Goal: Task Accomplishment & Management: Use online tool/utility

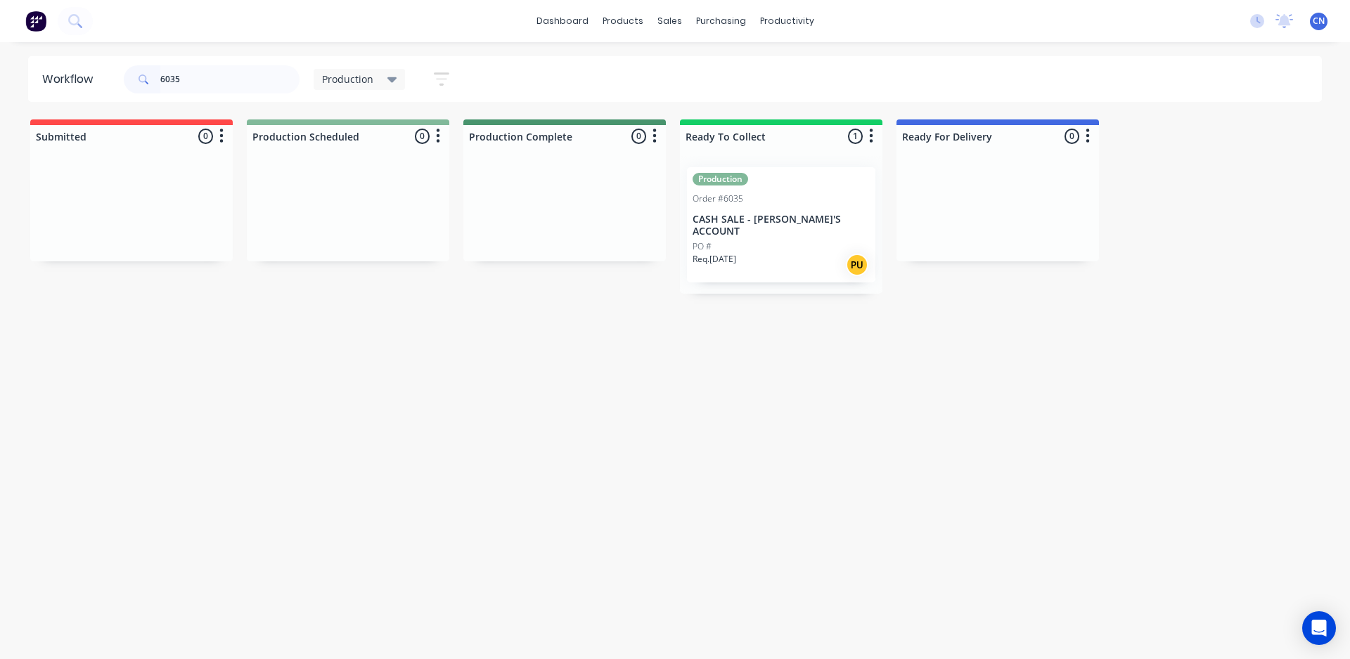
drag, startPoint x: 266, startPoint y: 81, endPoint x: 0, endPoint y: 99, distance: 267.0
click at [0, 103] on div "Workflow 6035 Production Save new view None edit Production (Default) edit Comp…" at bounding box center [675, 343] width 1350 height 575
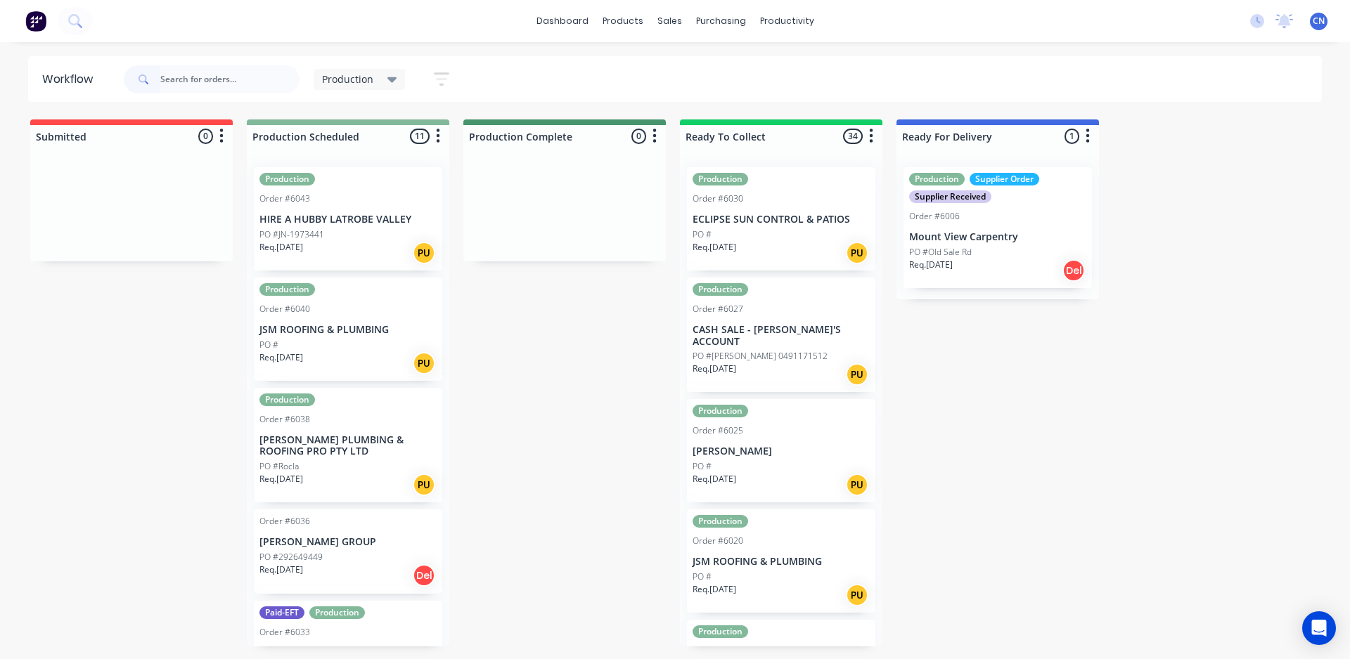
click at [348, 346] on div "PO #" at bounding box center [347, 345] width 177 height 13
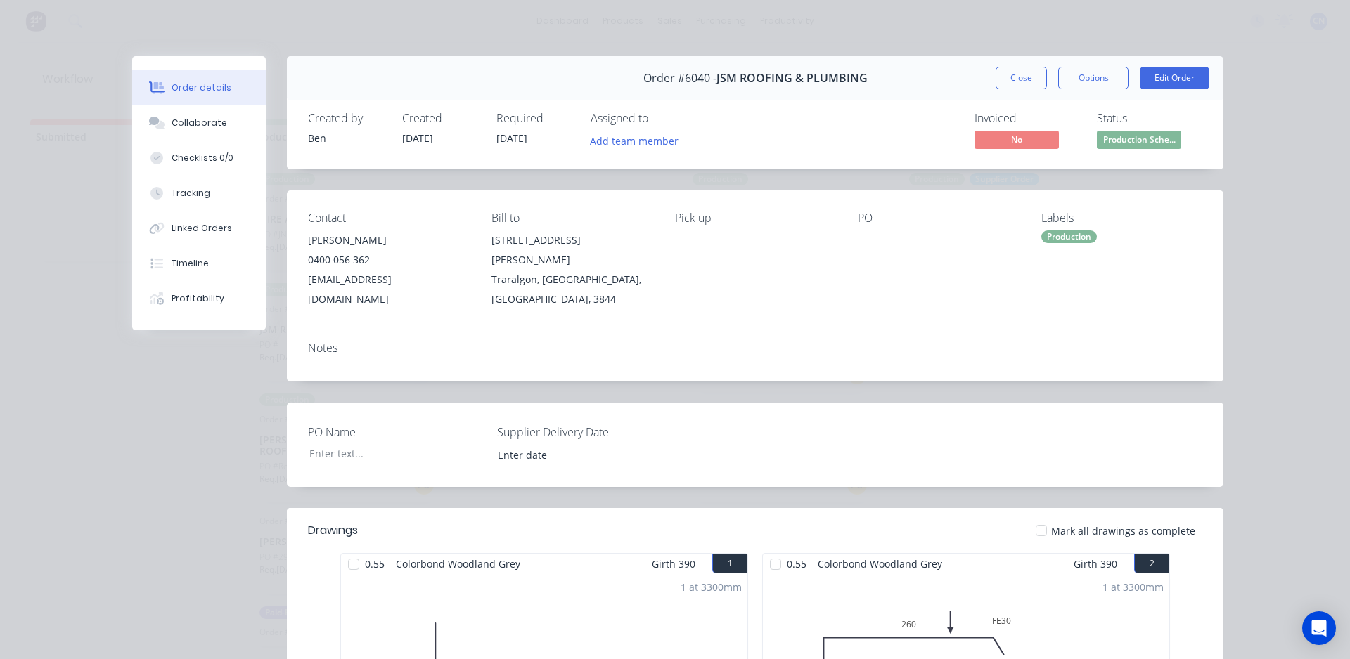
click at [1052, 27] on div "Order details Collaborate Checklists 0/0 Tracking Linked Orders Timeline Profit…" at bounding box center [675, 329] width 1350 height 659
click at [1011, 77] on button "Close" at bounding box center [1020, 78] width 51 height 22
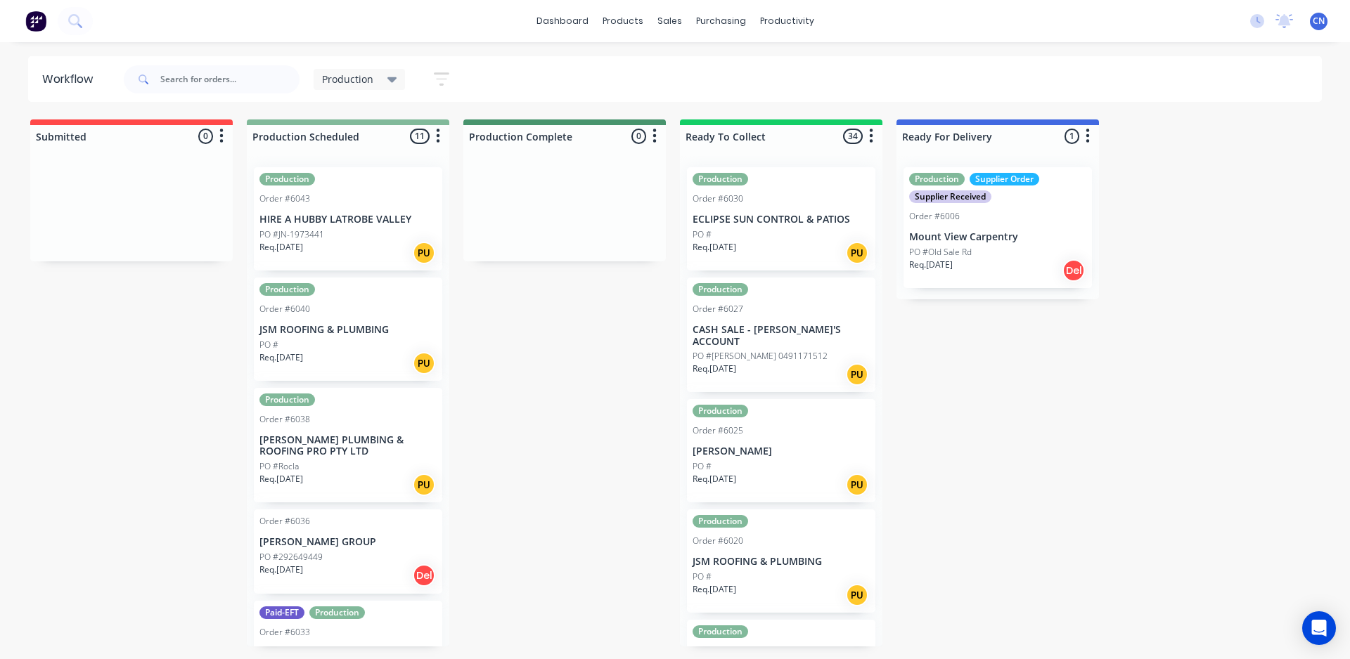
click at [338, 350] on div "PO #" at bounding box center [347, 345] width 177 height 13
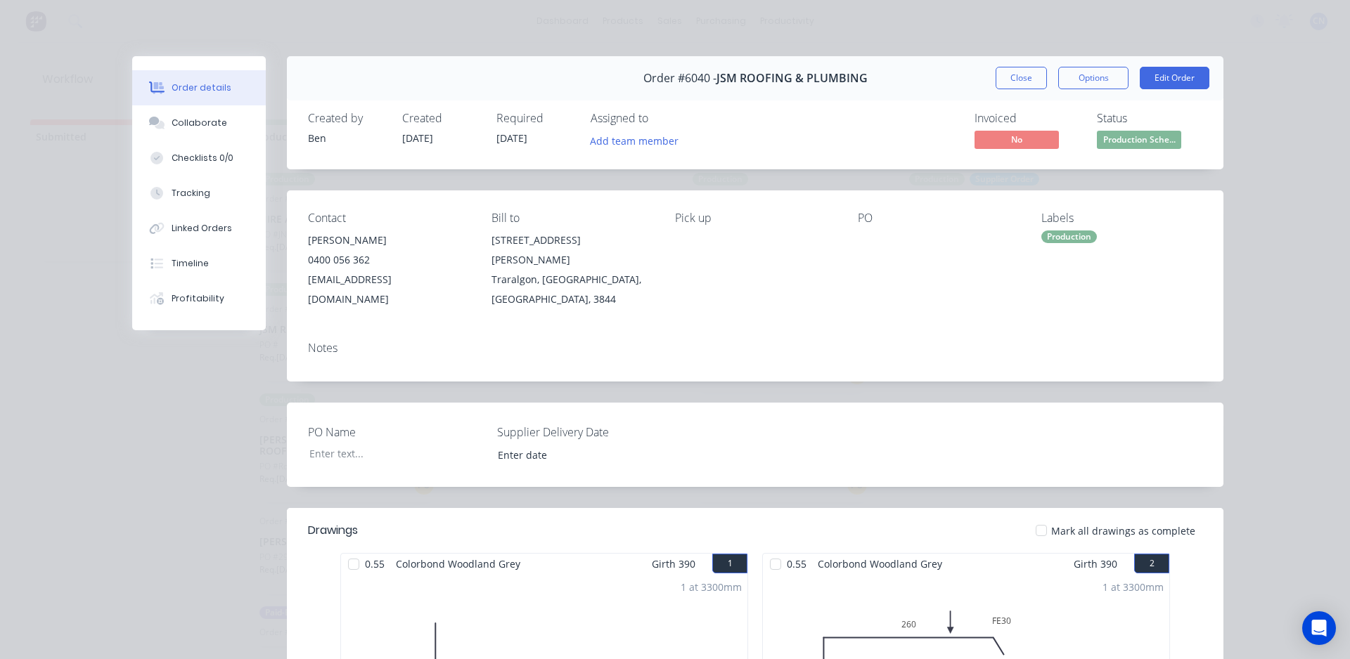
click at [1010, 79] on button "Close" at bounding box center [1020, 78] width 51 height 22
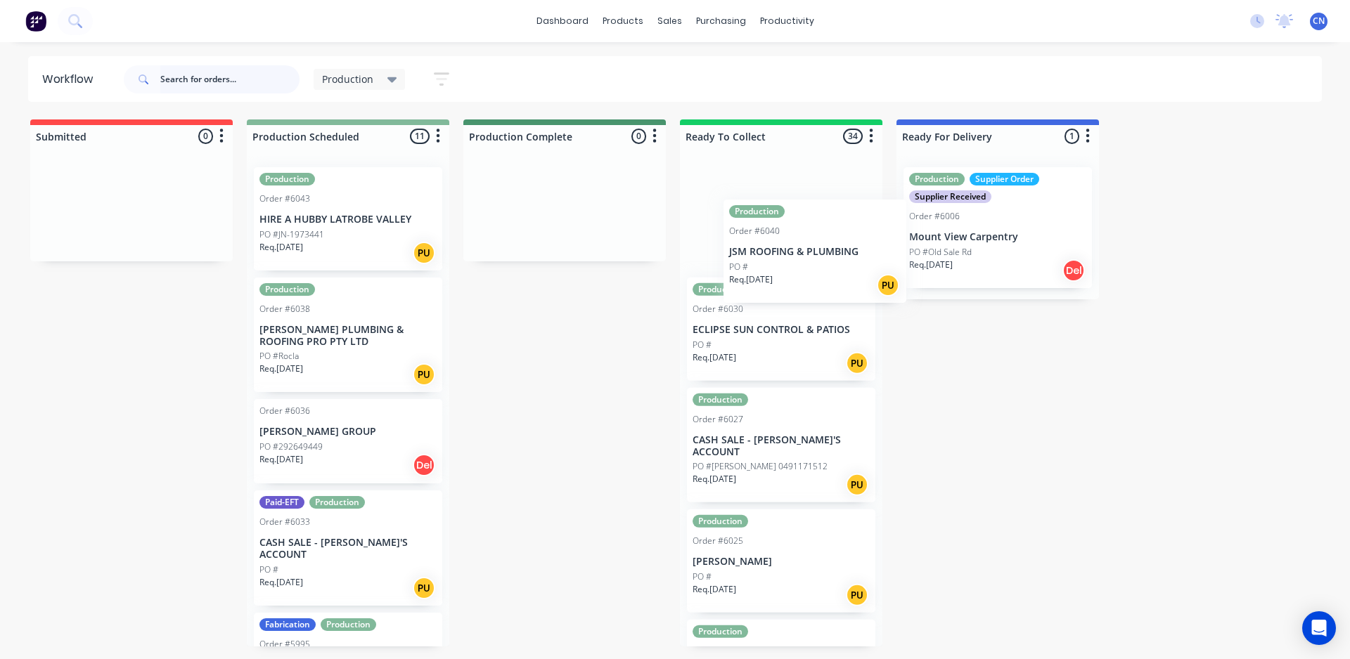
drag, startPoint x: 285, startPoint y: 343, endPoint x: 730, endPoint y: 262, distance: 452.9
click at [735, 262] on div "Submitted 0 Summaries Total order value Invoiced to date To be invoiced Product…" at bounding box center [1059, 382] width 2140 height 527
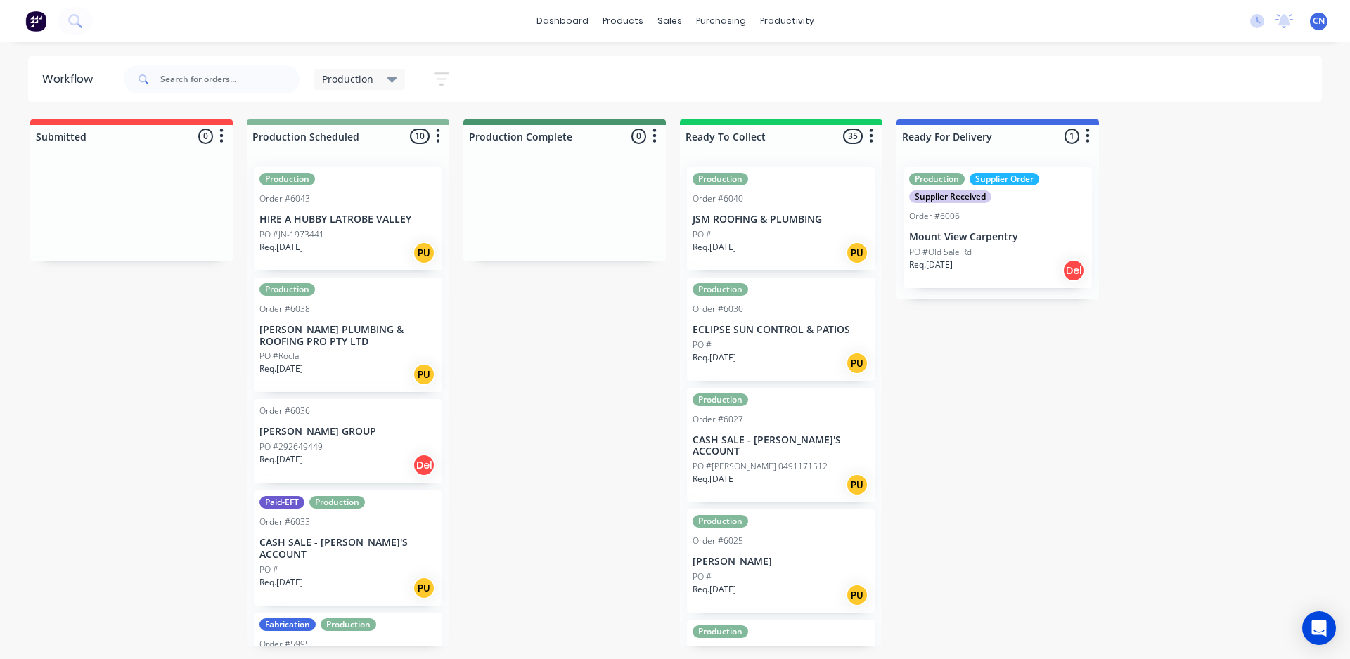
click at [376, 245] on div "Req. [DATE] PU" at bounding box center [347, 253] width 177 height 24
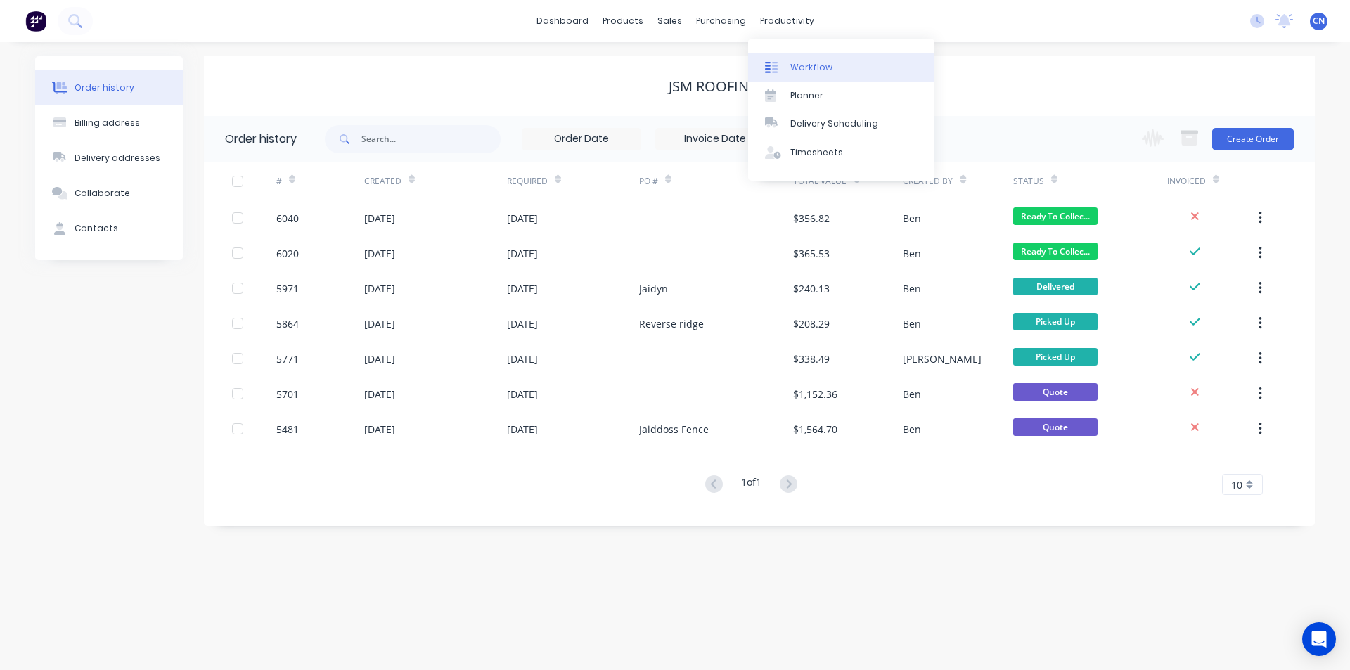
click at [796, 67] on div "Workflow" at bounding box center [811, 67] width 42 height 13
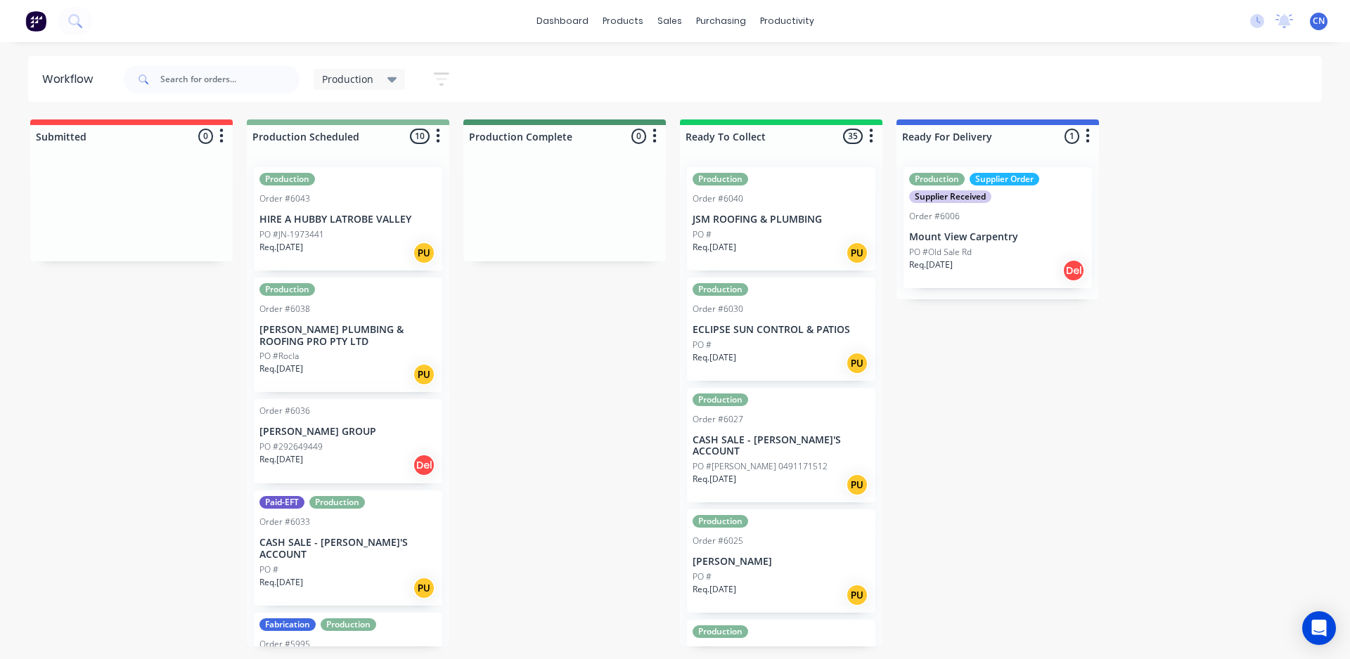
click at [342, 342] on p "[PERSON_NAME] PLUMBING & ROOFING PRO PTY LTD" at bounding box center [347, 336] width 177 height 24
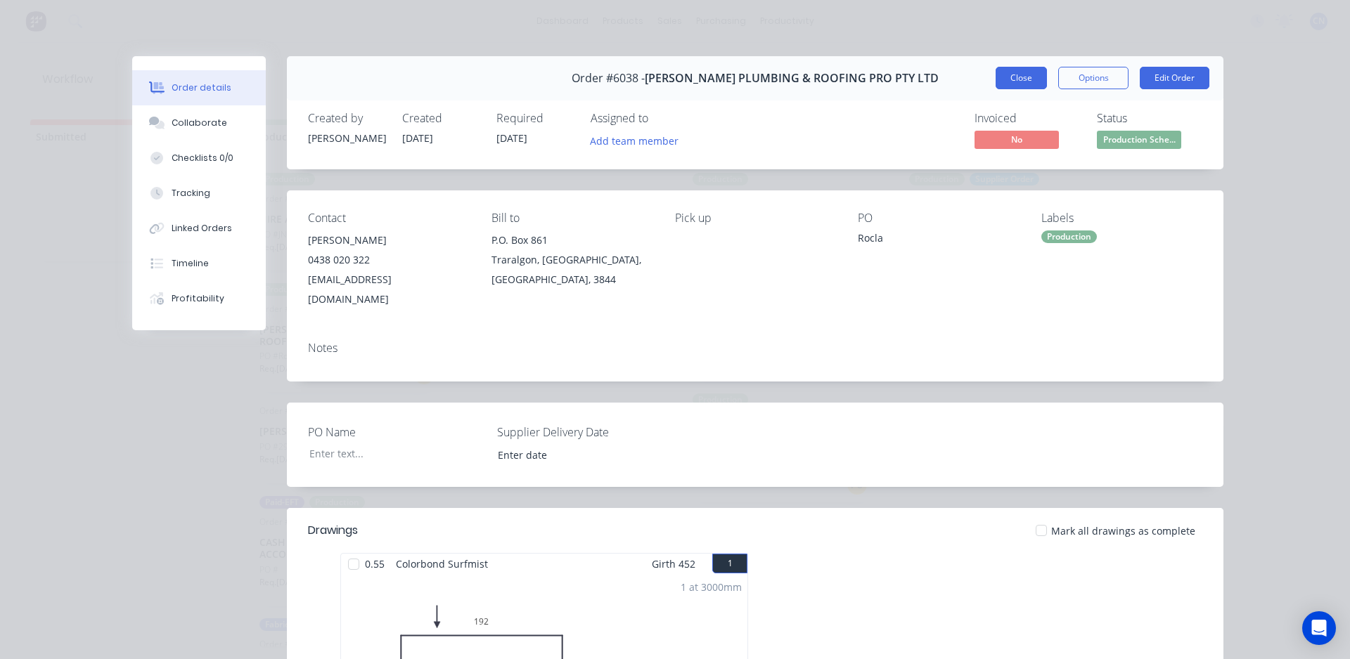
click at [1022, 68] on button "Close" at bounding box center [1020, 78] width 51 height 22
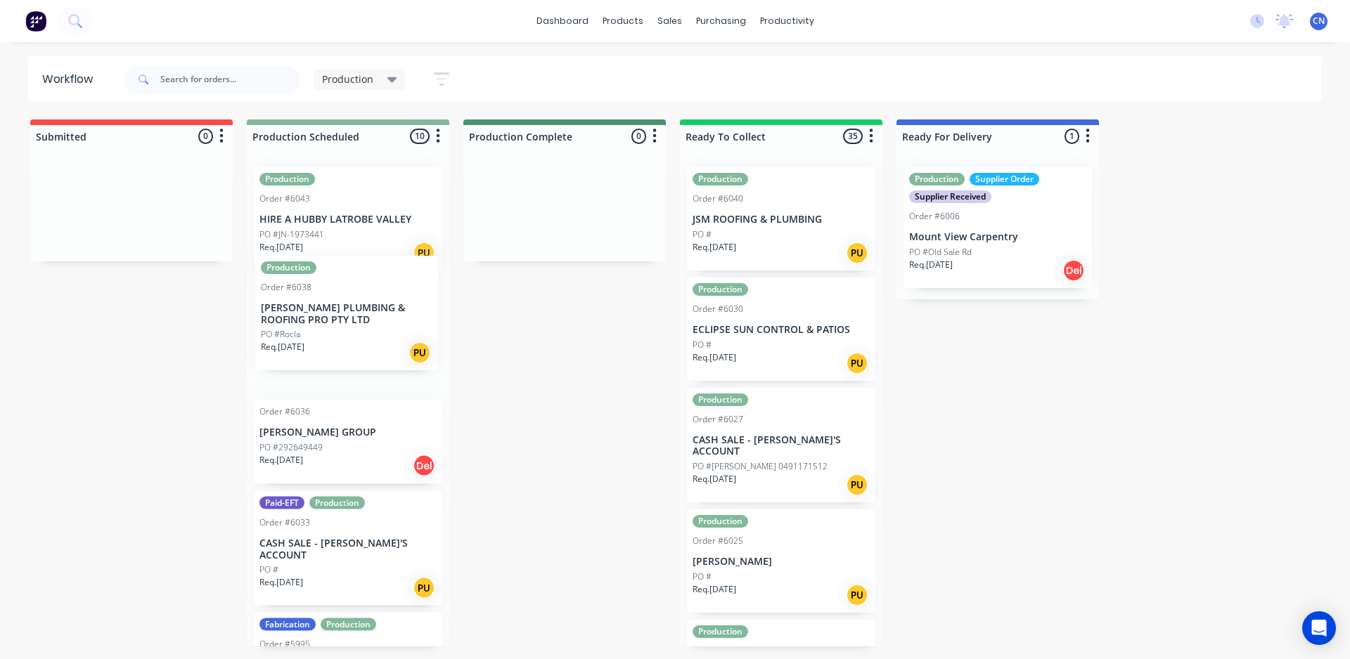
drag, startPoint x: 329, startPoint y: 363, endPoint x: 322, endPoint y: 333, distance: 31.0
click at [326, 337] on div "Production Order #6043 HIRE A HUBBY LATROBE VALLEY PO #JN-1973441 Req. [DATE] P…" at bounding box center [348, 401] width 202 height 491
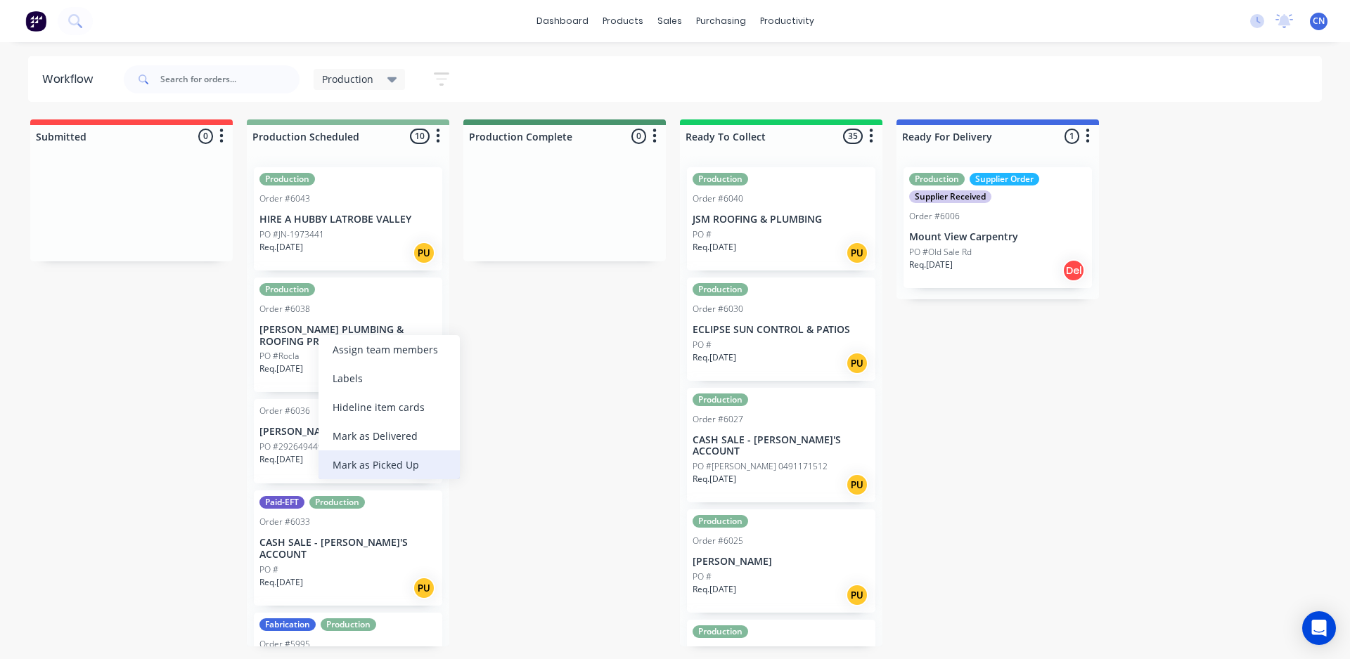
click at [368, 467] on div "Mark as Picked Up" at bounding box center [388, 465] width 141 height 29
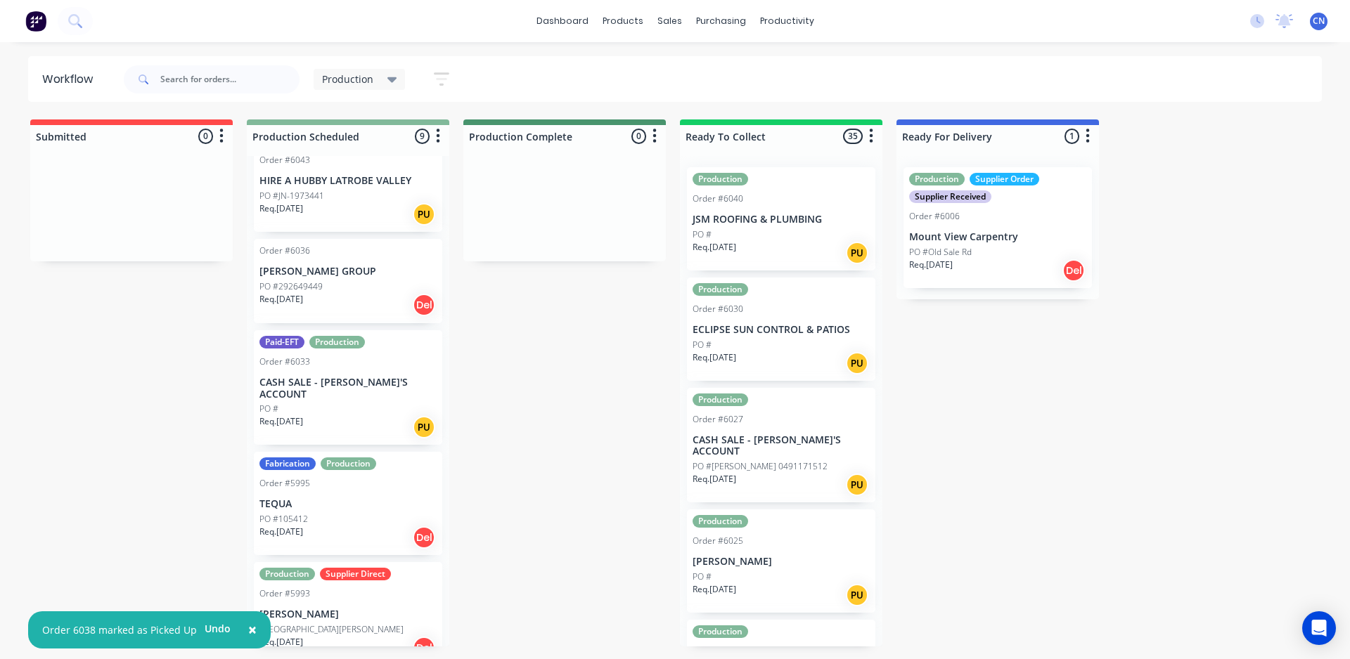
scroll to position [141, 0]
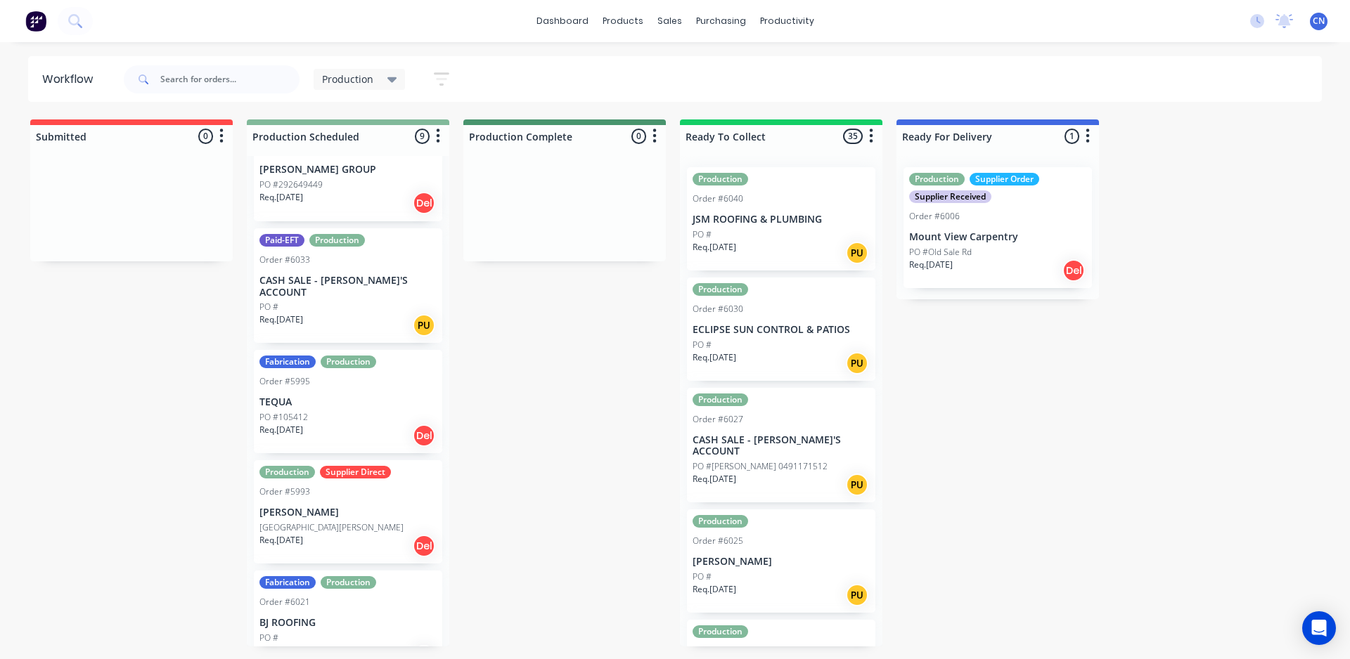
click at [330, 534] on div "Req. [DATE] Del" at bounding box center [347, 546] width 177 height 24
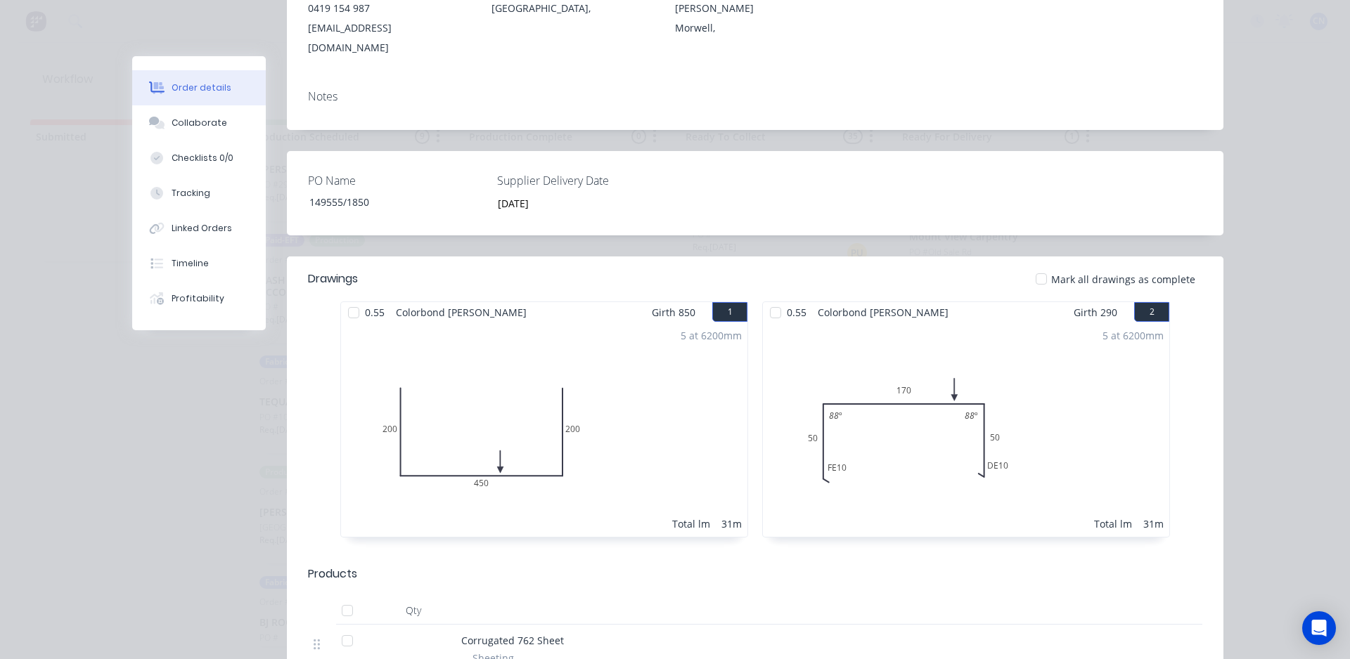
scroll to position [0, 0]
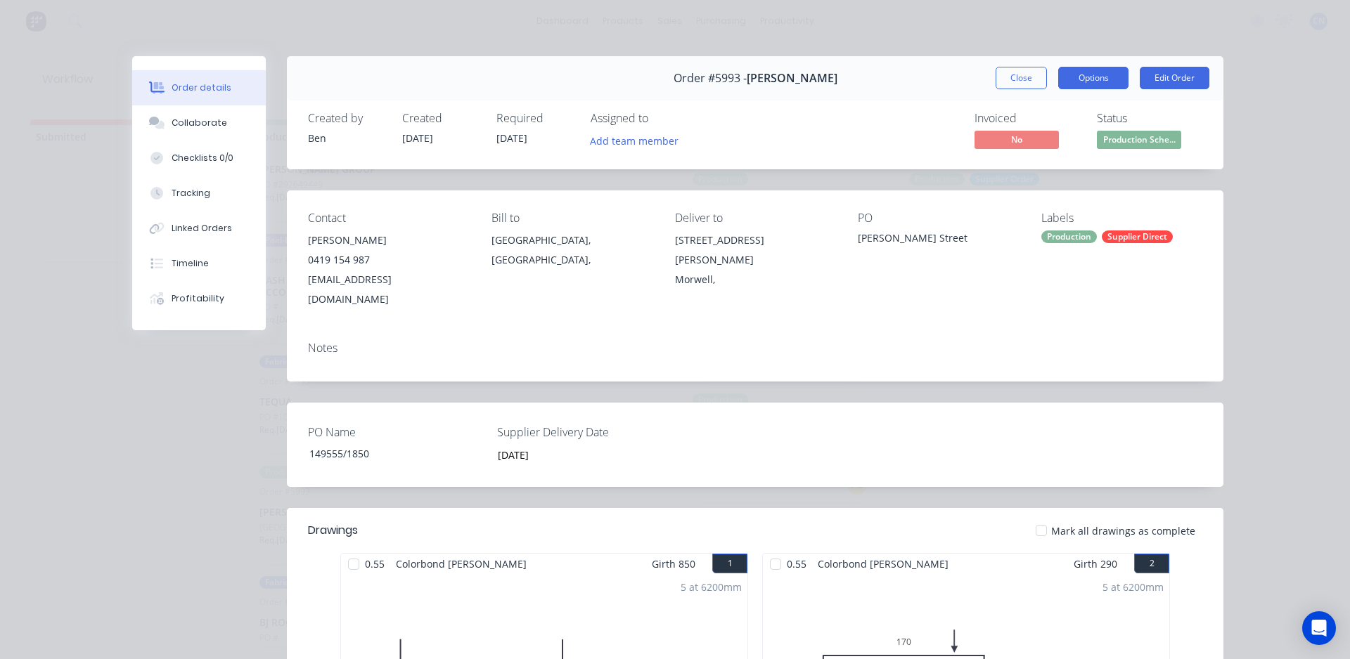
click at [1096, 84] on button "Options" at bounding box center [1093, 78] width 70 height 22
click at [928, 72] on div "Order #5993 - [PERSON_NAME] Close Options Edit Order" at bounding box center [755, 78] width 936 height 44
click at [172, 193] on div "Tracking" at bounding box center [191, 193] width 39 height 13
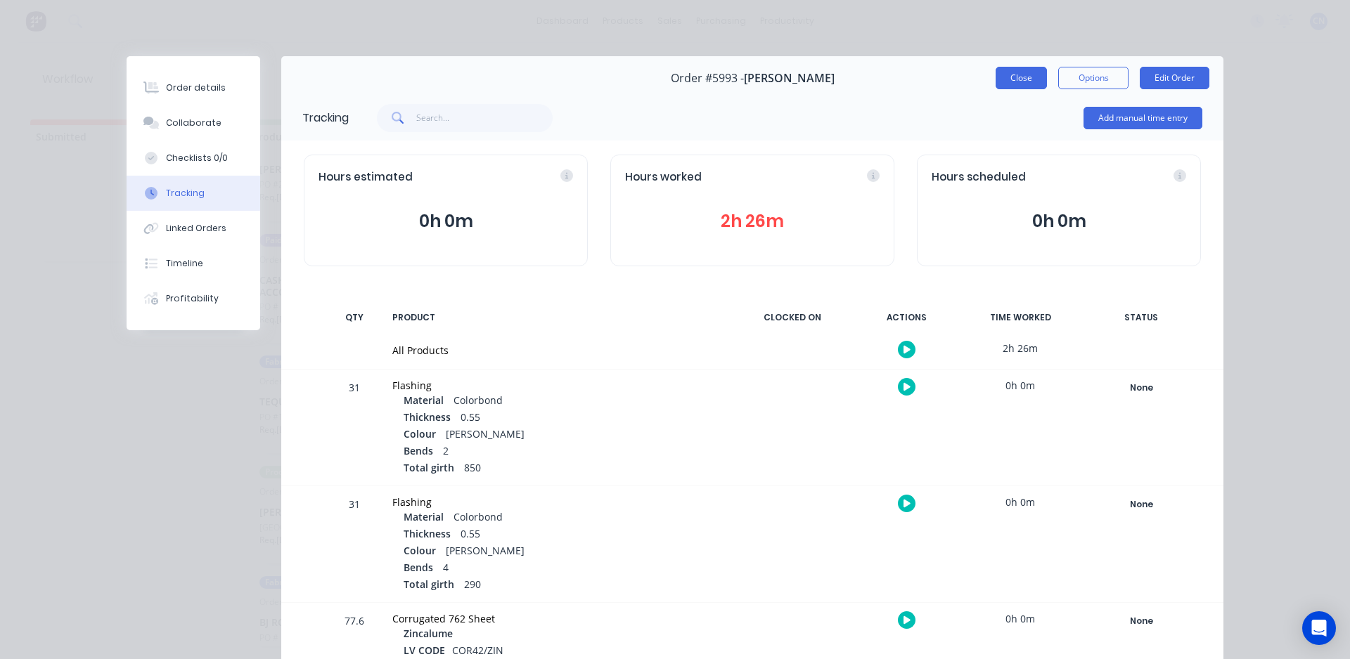
click at [1011, 77] on button "Close" at bounding box center [1020, 78] width 51 height 22
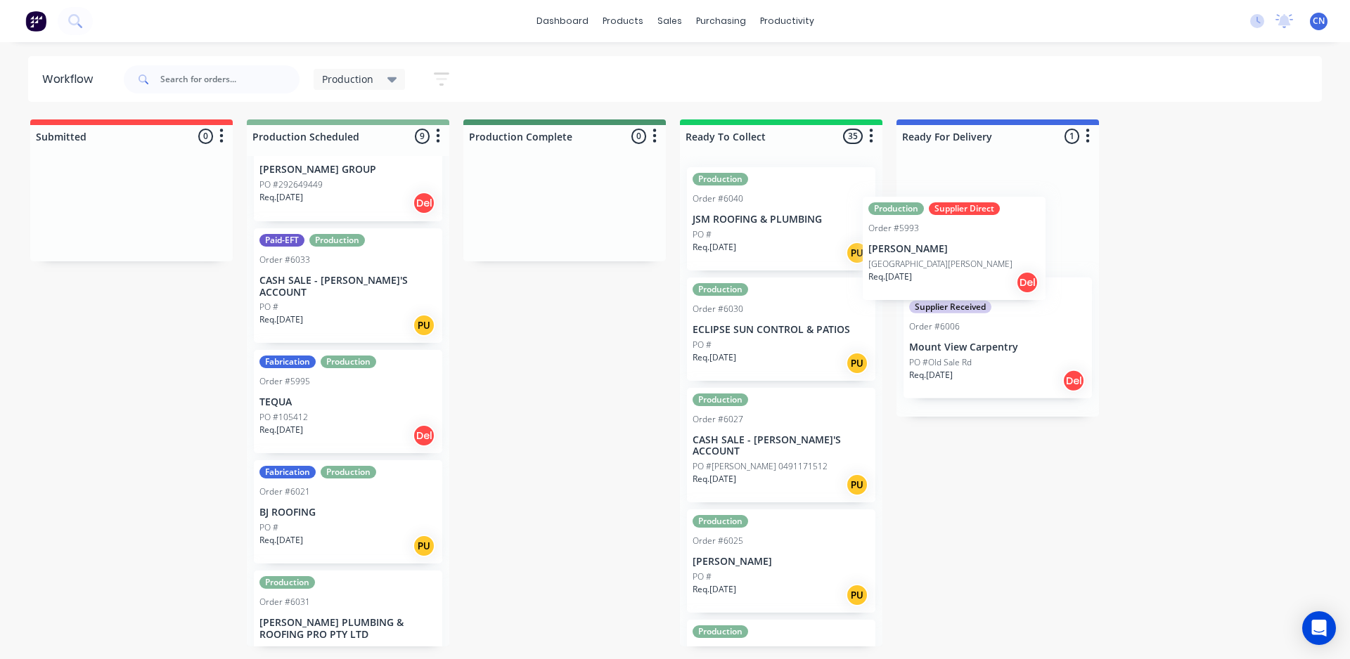
drag, startPoint x: 329, startPoint y: 517, endPoint x: 943, endPoint y: 265, distance: 663.8
click at [943, 265] on div "Submitted 0 Summaries Total order value Invoiced to date To be invoiced Product…" at bounding box center [1059, 382] width 2140 height 527
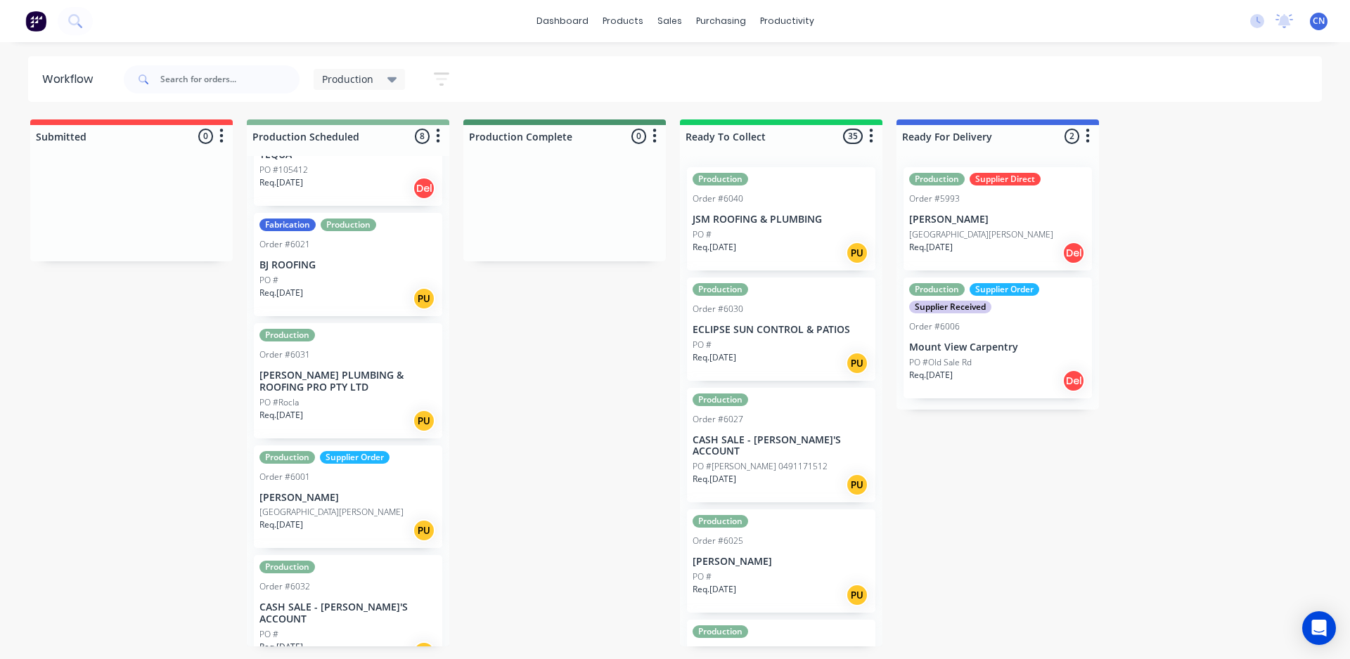
scroll to position [389, 0]
click at [361, 408] on div "Req. [DATE] PU" at bounding box center [347, 420] width 177 height 24
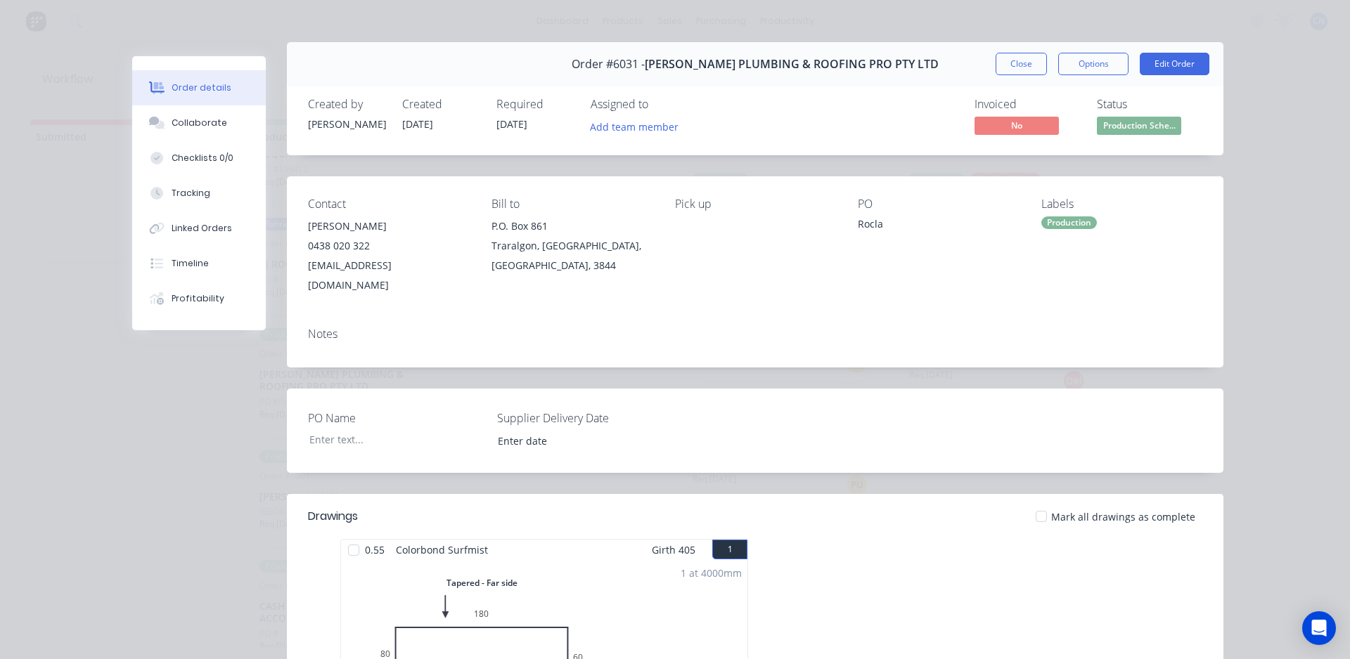
scroll to position [0, 0]
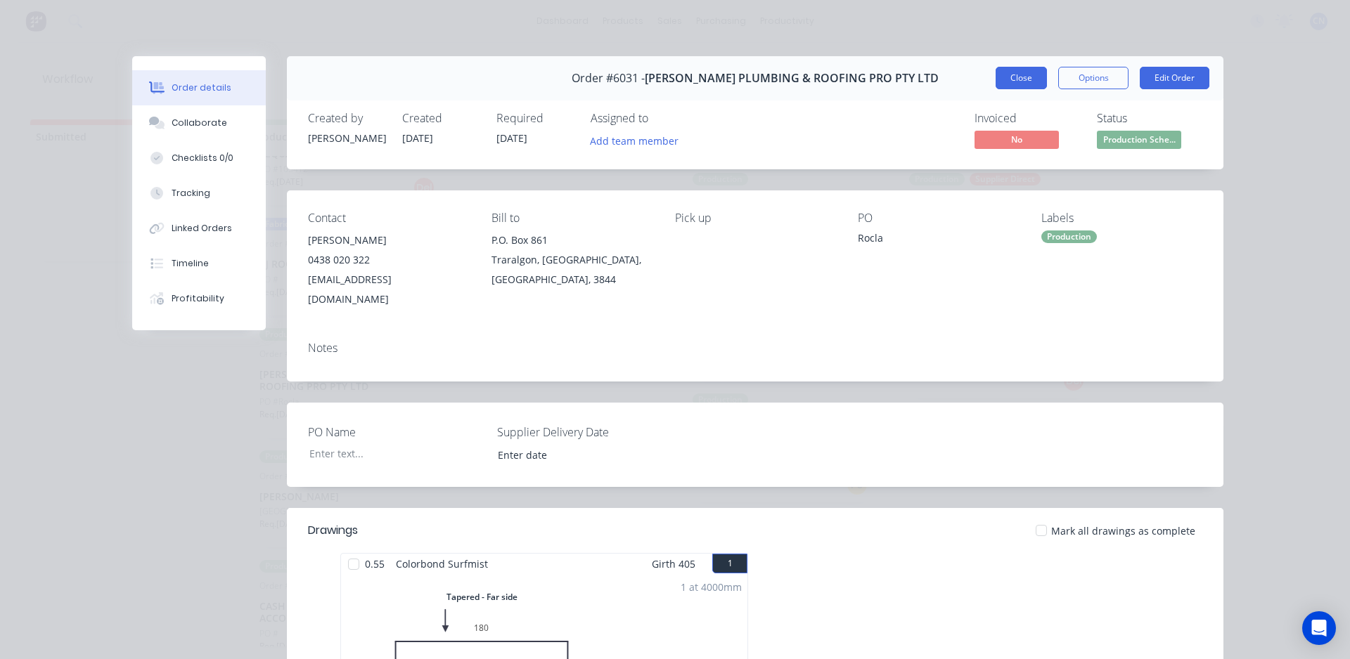
click at [1006, 84] on button "Close" at bounding box center [1020, 78] width 51 height 22
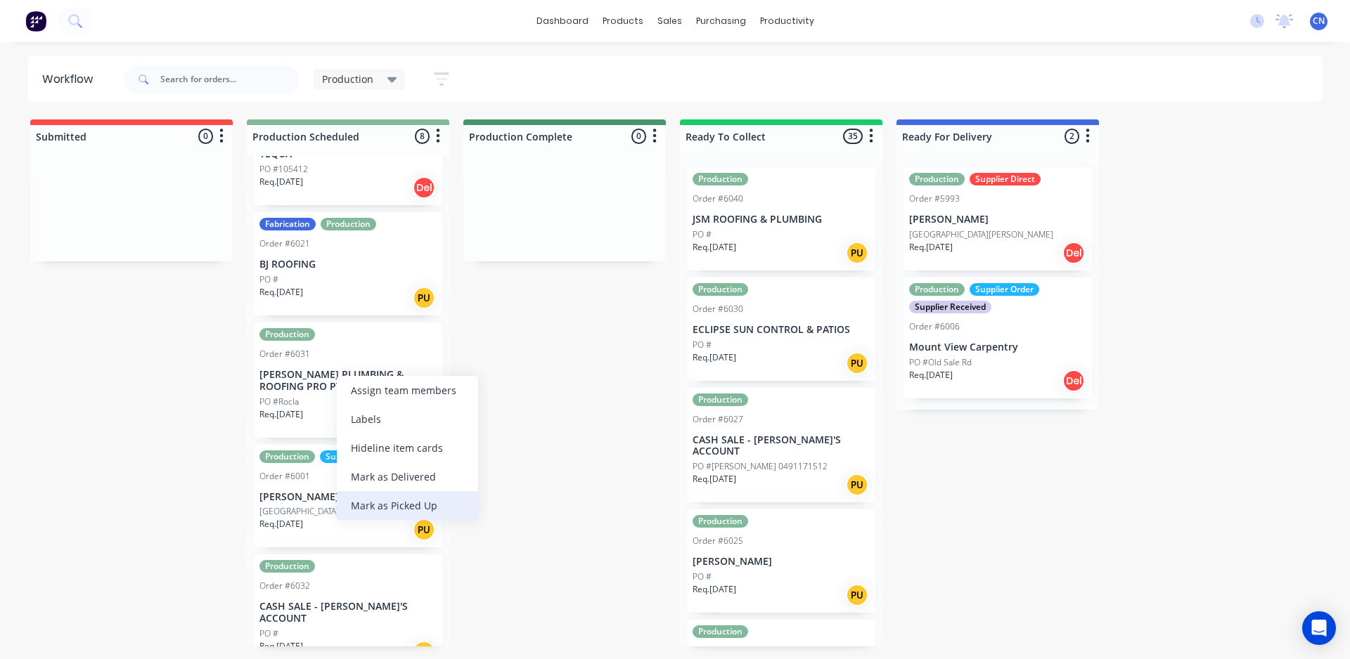
click at [403, 500] on div "Mark as Picked Up" at bounding box center [407, 505] width 141 height 29
